Goal: Navigation & Orientation: Understand site structure

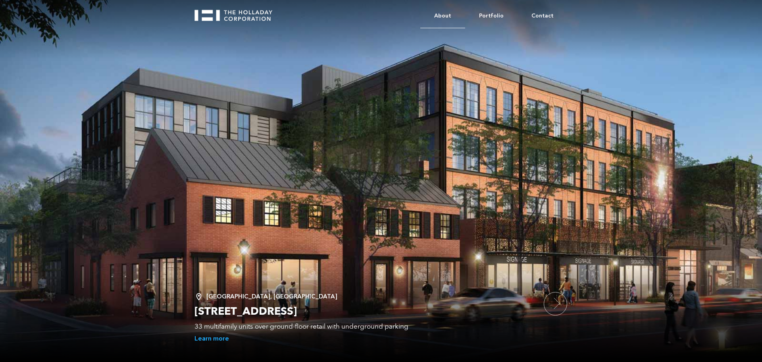
click at [453, 13] on link "About" at bounding box center [443, 16] width 45 height 24
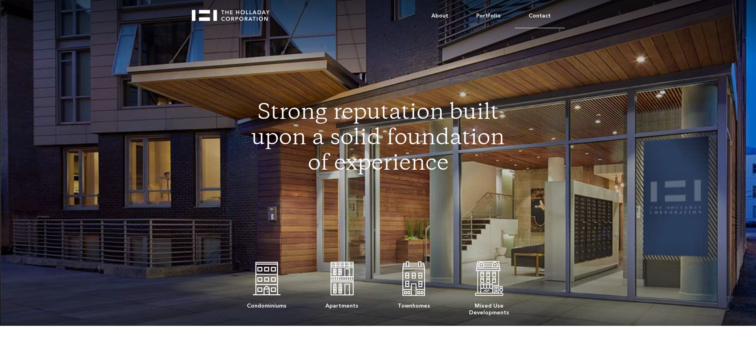
click at [550, 14] on link "Contact" at bounding box center [540, 16] width 50 height 24
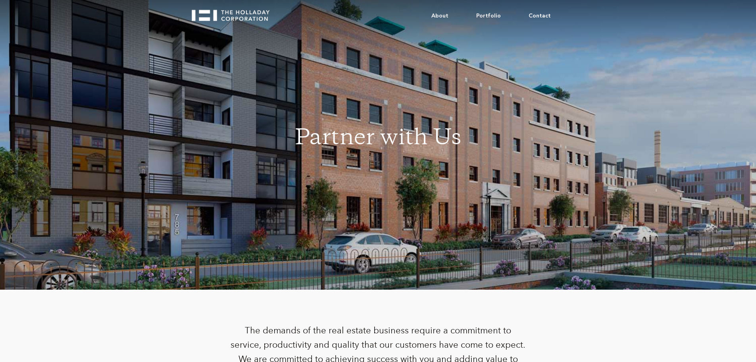
click at [241, 11] on img "home" at bounding box center [234, 12] width 85 height 17
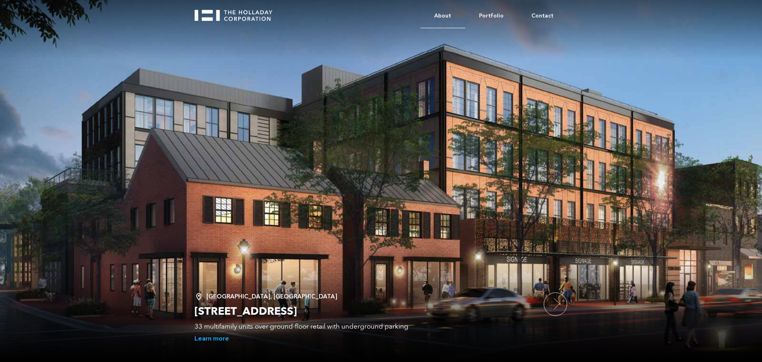
click at [442, 11] on link "About" at bounding box center [443, 16] width 45 height 24
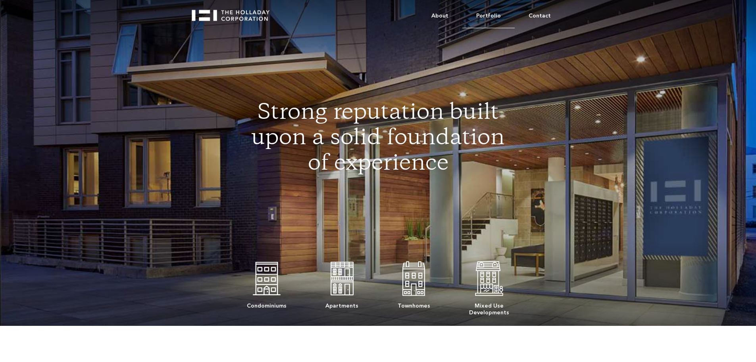
click at [491, 16] on link "Portfolio" at bounding box center [489, 16] width 52 height 24
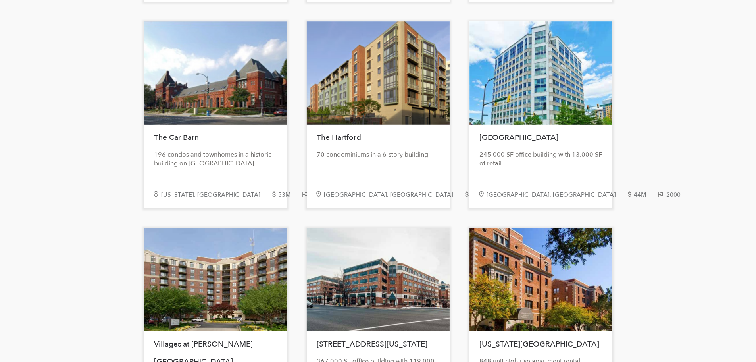
scroll to position [1368, 0]
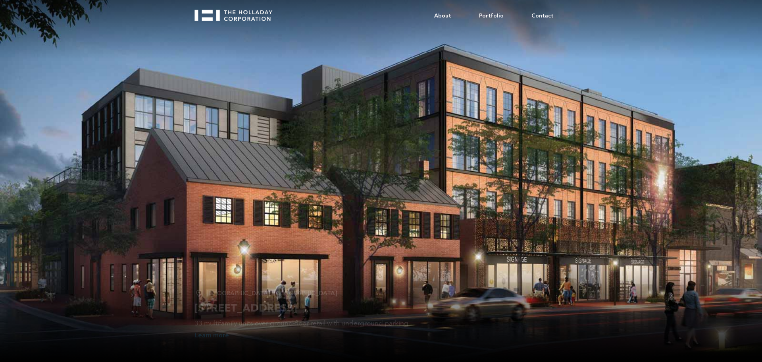
click at [446, 16] on link "About" at bounding box center [443, 16] width 45 height 24
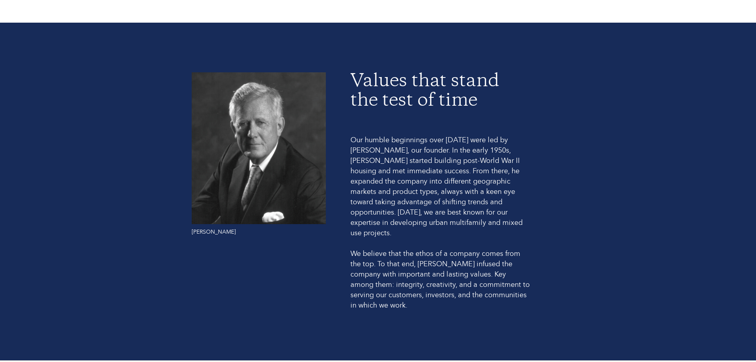
scroll to position [516, 0]
